Goal: Task Accomplishment & Management: Use online tool/utility

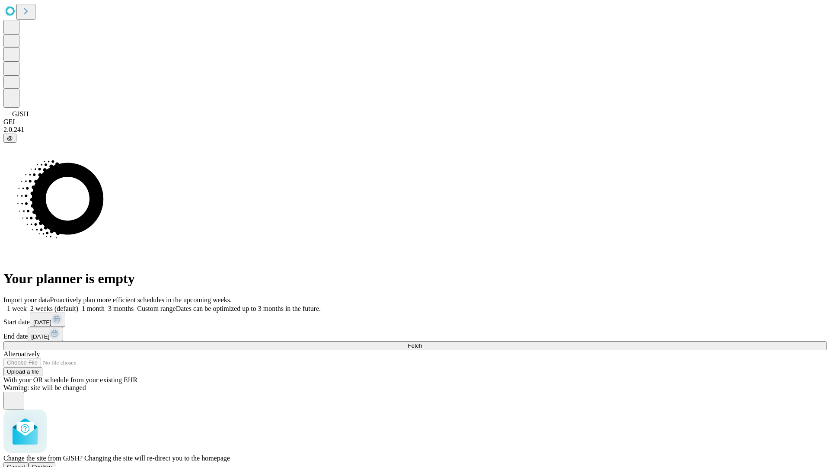
click at [52, 464] on span "Confirm" at bounding box center [42, 467] width 20 height 6
click at [27, 305] on label "1 week" at bounding box center [14, 308] width 23 height 7
click at [422, 343] on span "Fetch" at bounding box center [415, 346] width 14 height 6
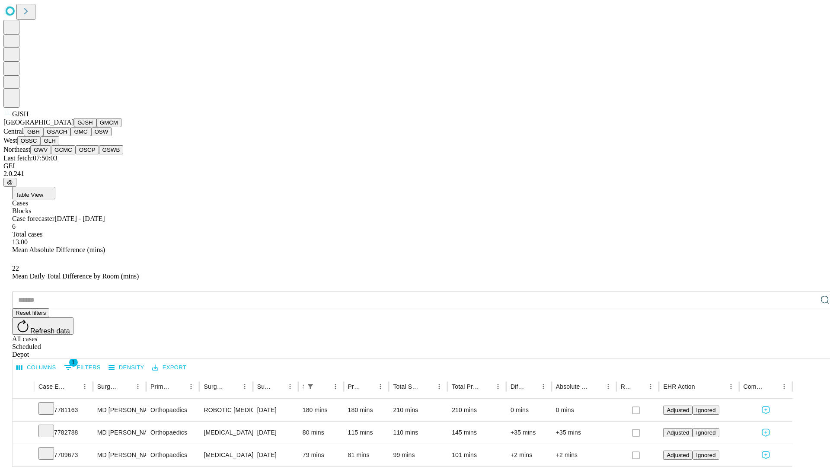
click at [96, 127] on button "GMCM" at bounding box center [108, 122] width 25 height 9
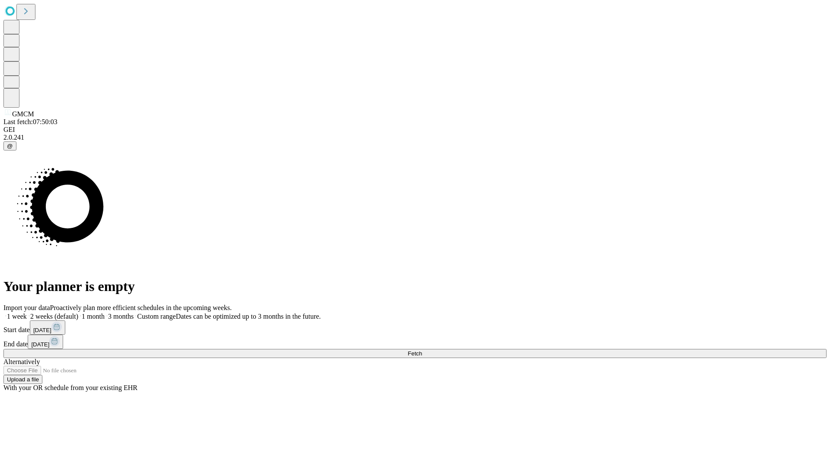
click at [27, 313] on label "1 week" at bounding box center [14, 316] width 23 height 7
click at [422, 350] on span "Fetch" at bounding box center [415, 353] width 14 height 6
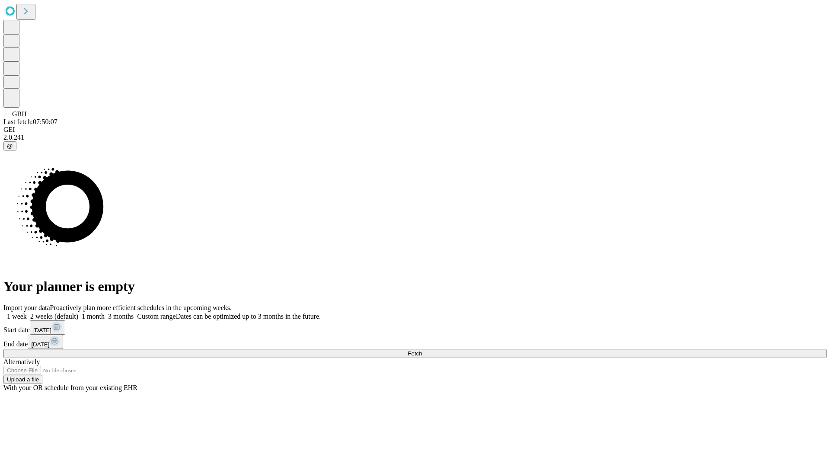
click at [27, 313] on label "1 week" at bounding box center [14, 316] width 23 height 7
click at [422, 350] on span "Fetch" at bounding box center [415, 353] width 14 height 6
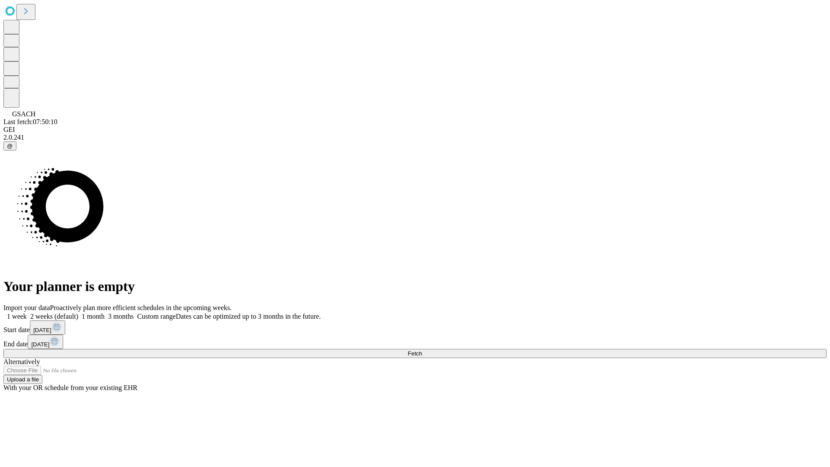
click at [27, 313] on label "1 week" at bounding box center [14, 316] width 23 height 7
click at [422, 350] on span "Fetch" at bounding box center [415, 353] width 14 height 6
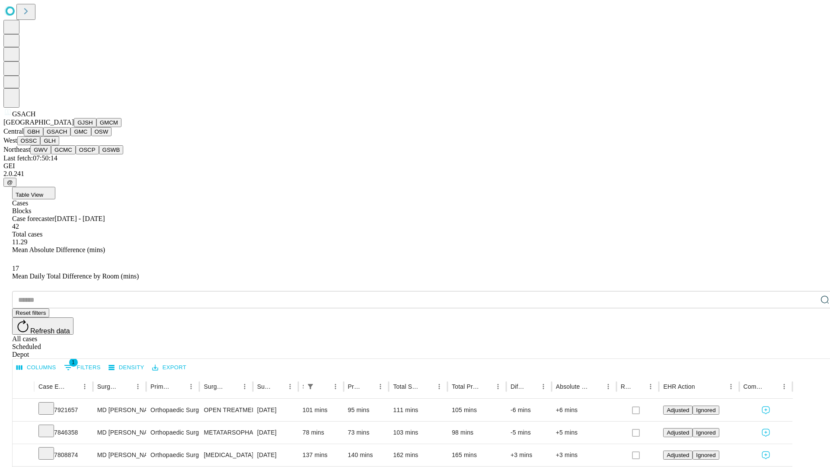
click at [70, 136] on button "GMC" at bounding box center [80, 131] width 20 height 9
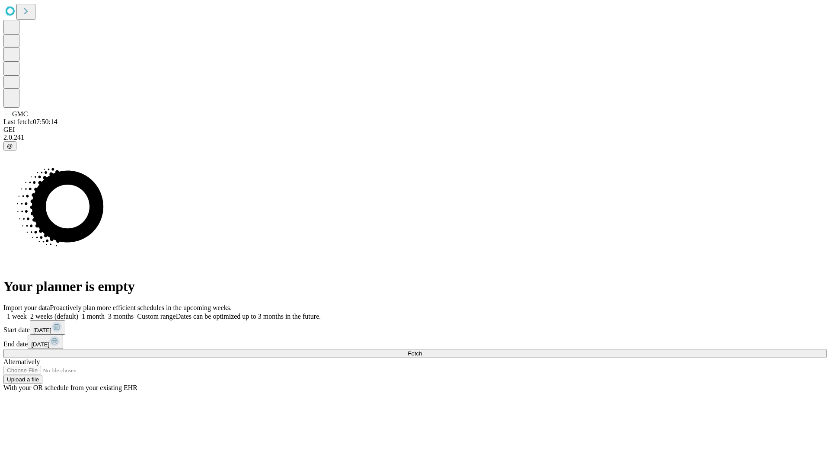
click at [27, 313] on label "1 week" at bounding box center [14, 316] width 23 height 7
click at [422, 350] on span "Fetch" at bounding box center [415, 353] width 14 height 6
click at [27, 313] on label "1 week" at bounding box center [14, 316] width 23 height 7
click at [422, 350] on span "Fetch" at bounding box center [415, 353] width 14 height 6
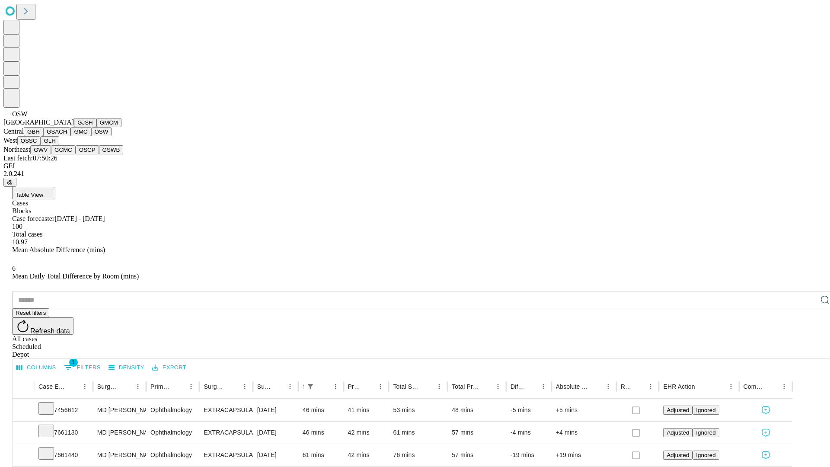
click at [41, 145] on button "OSSC" at bounding box center [28, 140] width 23 height 9
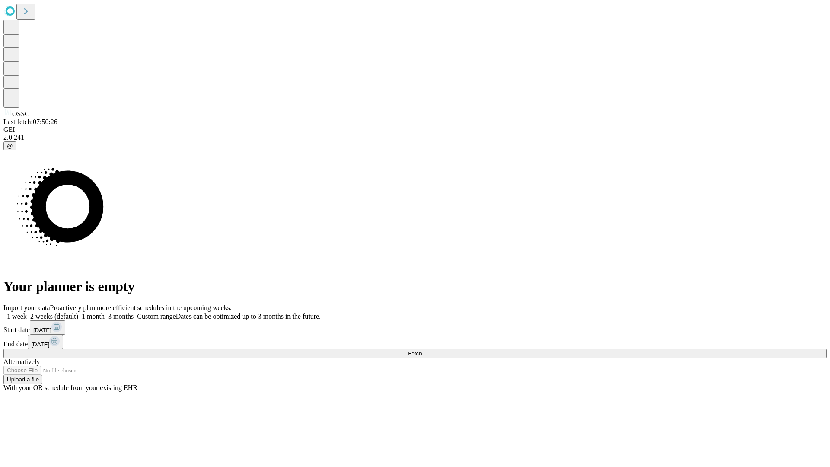
click at [27, 313] on label "1 week" at bounding box center [14, 316] width 23 height 7
click at [422, 350] on span "Fetch" at bounding box center [415, 353] width 14 height 6
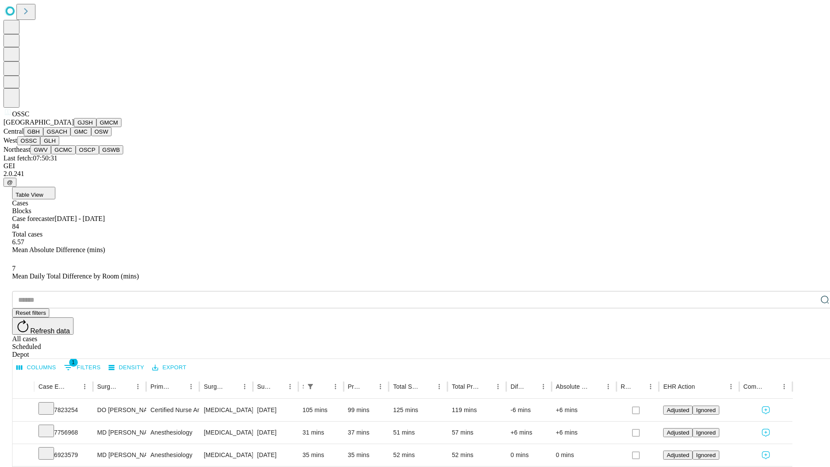
click at [59, 145] on button "GLH" at bounding box center [49, 140] width 19 height 9
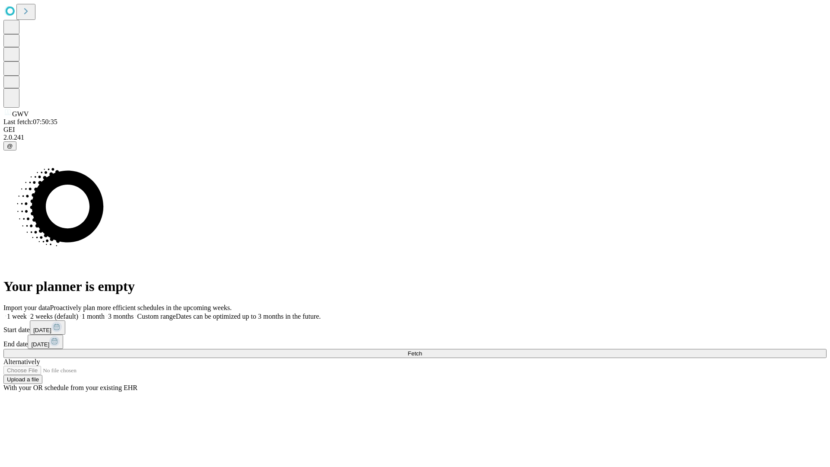
click at [27, 313] on label "1 week" at bounding box center [14, 316] width 23 height 7
click at [422, 350] on span "Fetch" at bounding box center [415, 353] width 14 height 6
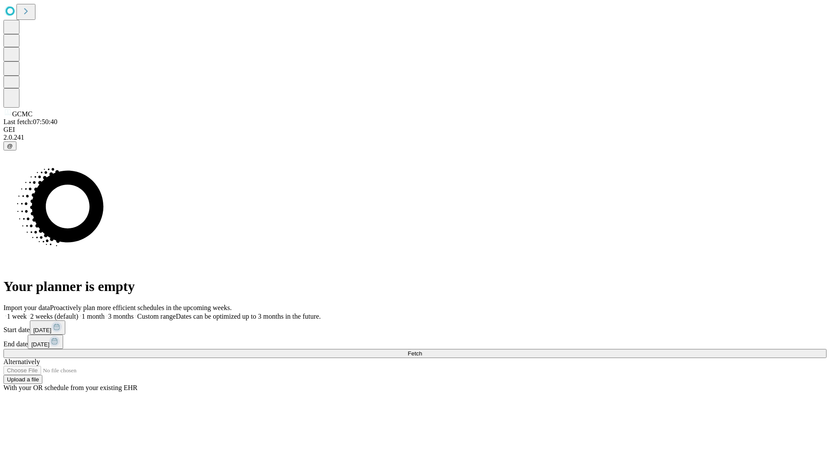
click at [422, 350] on span "Fetch" at bounding box center [415, 353] width 14 height 6
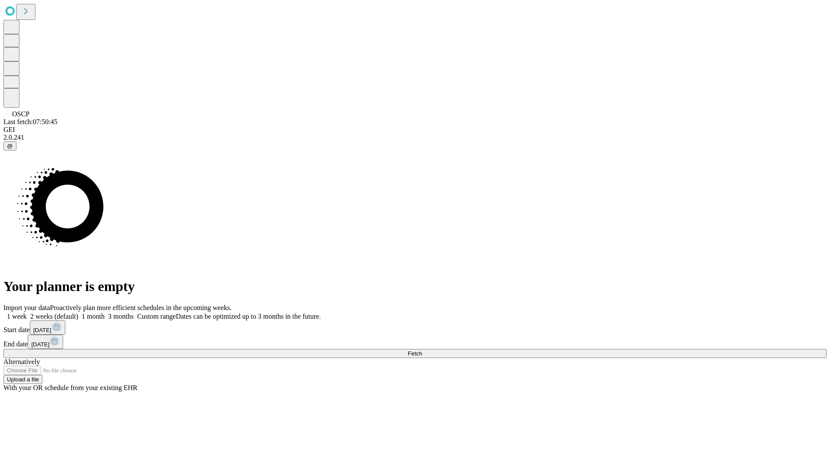
click at [27, 313] on label "1 week" at bounding box center [14, 316] width 23 height 7
click at [422, 350] on span "Fetch" at bounding box center [415, 353] width 14 height 6
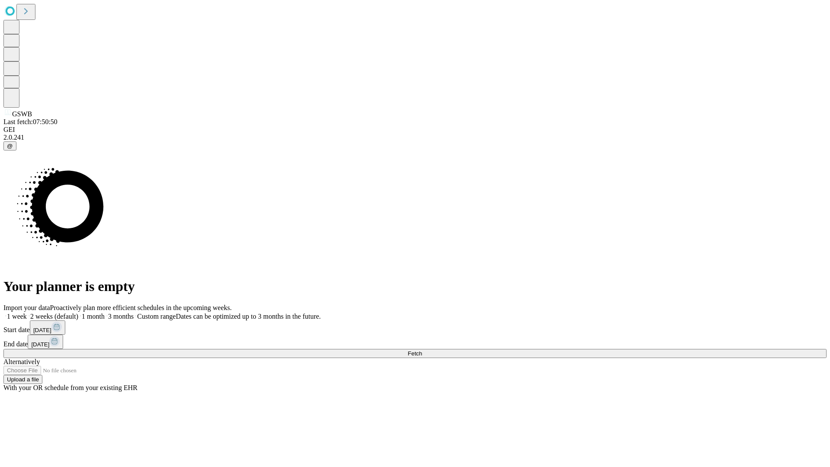
click at [27, 313] on label "1 week" at bounding box center [14, 316] width 23 height 7
click at [422, 350] on span "Fetch" at bounding box center [415, 353] width 14 height 6
